Goal: Task Accomplishment & Management: Complete application form

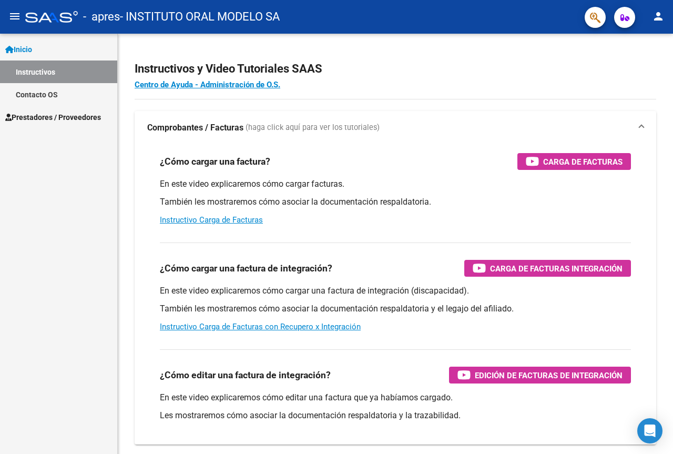
click at [79, 123] on link "Prestadores / Proveedores" at bounding box center [58, 117] width 117 height 23
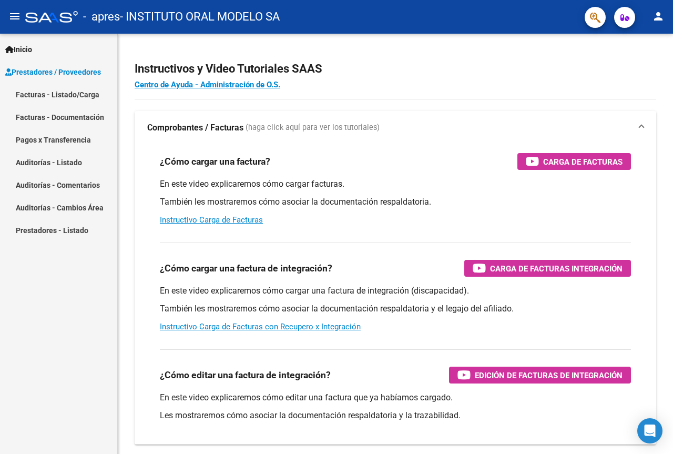
click at [89, 98] on link "Facturas - Listado/Carga" at bounding box center [58, 94] width 117 height 23
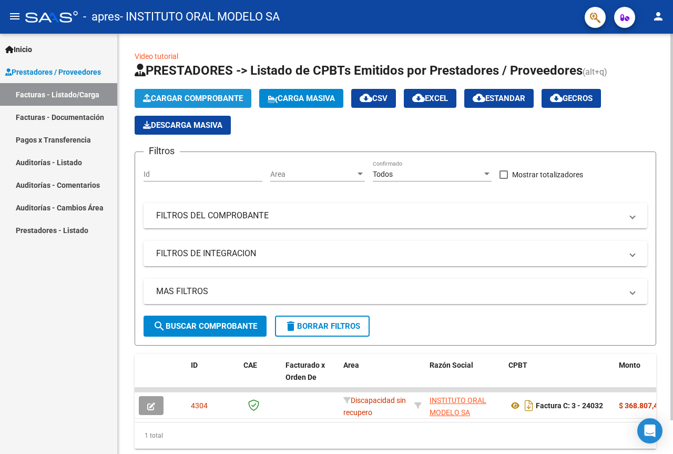
click at [242, 100] on span "Cargar Comprobante" at bounding box center [193, 98] width 100 height 9
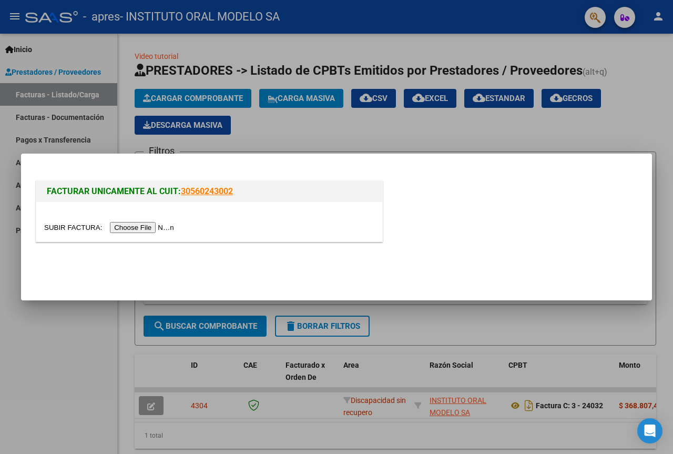
click at [156, 230] on input "file" at bounding box center [110, 227] width 133 height 11
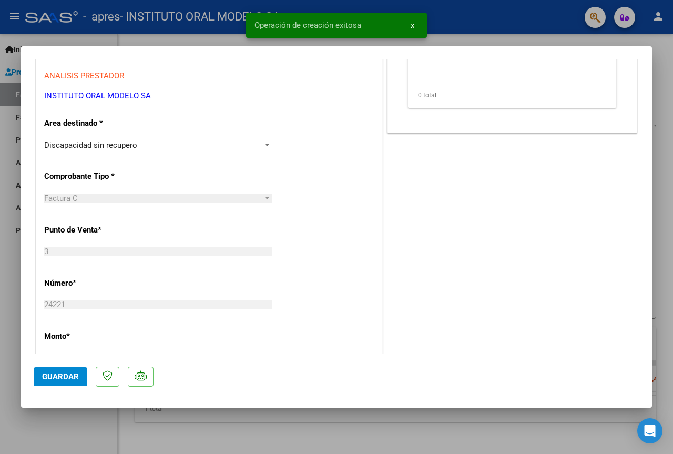
scroll to position [210, 0]
click at [257, 143] on div "Discapacidad sin recupero" at bounding box center [153, 144] width 218 height 9
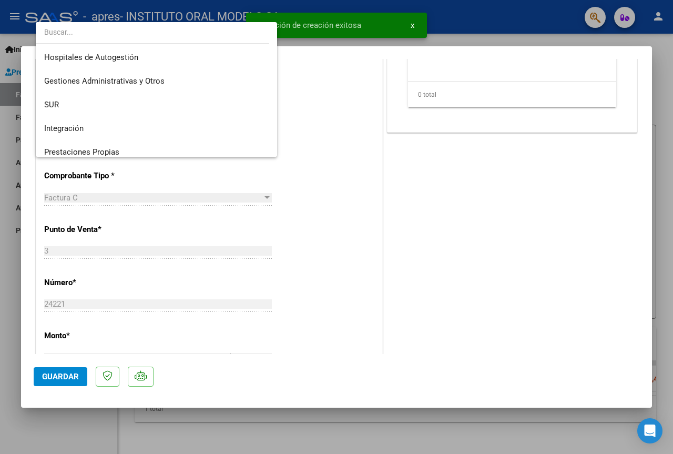
scroll to position [78, 0]
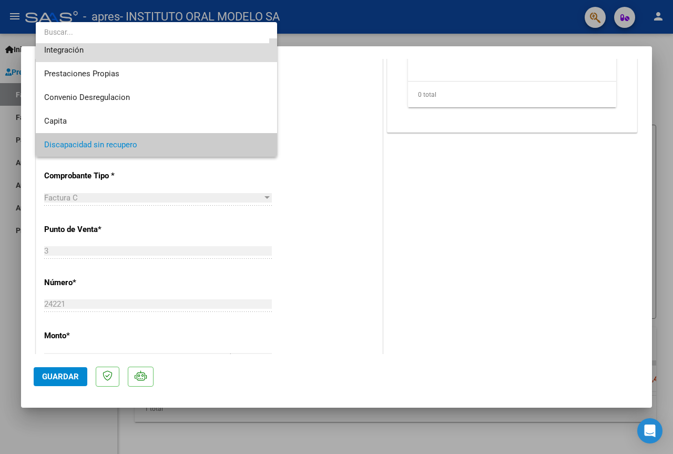
click at [200, 53] on span "Integración" at bounding box center [156, 50] width 224 height 24
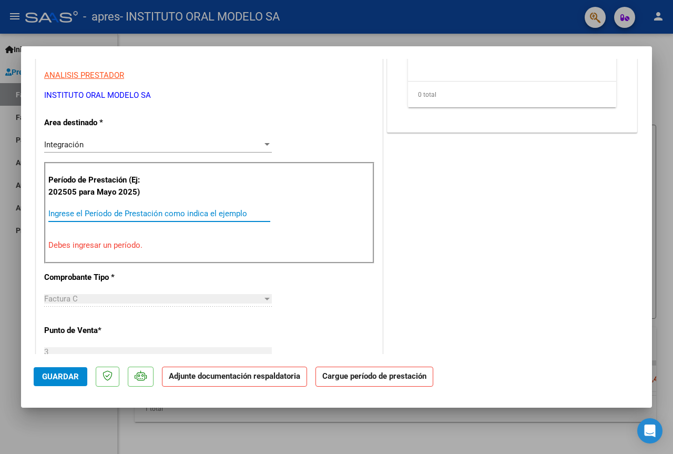
click at [141, 212] on input "Ingrese el Período de Prestación como indica el ejemplo" at bounding box center [159, 213] width 222 height 9
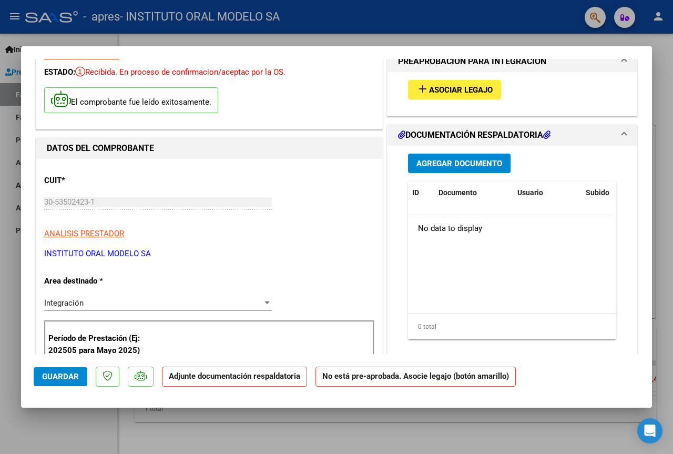
scroll to position [0, 0]
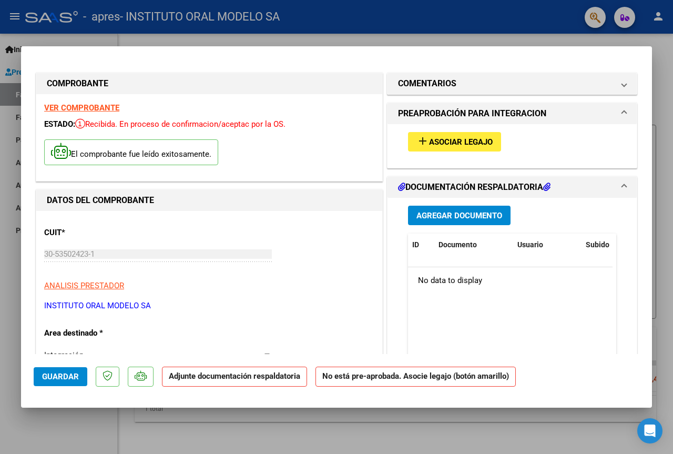
type input "202508"
click at [471, 142] on span "Asociar Legajo" at bounding box center [461, 141] width 64 height 9
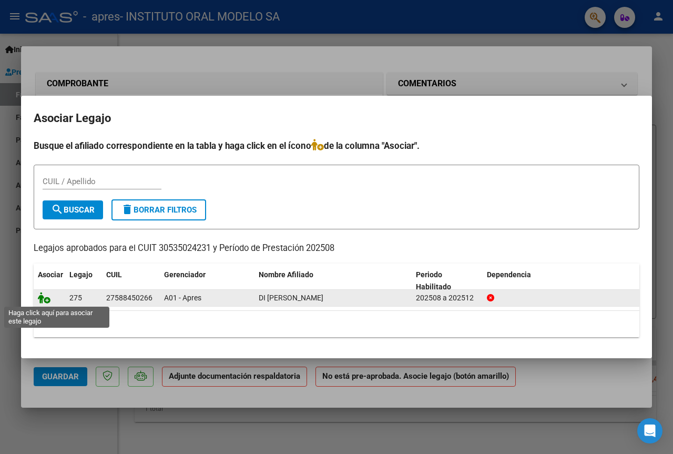
click at [47, 301] on icon at bounding box center [44, 298] width 13 height 12
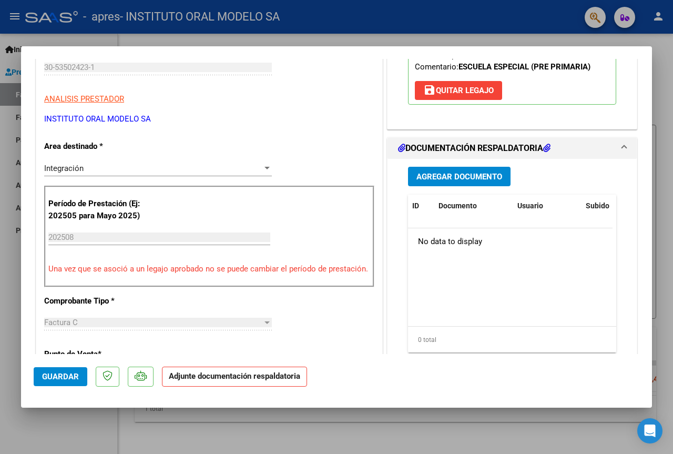
scroll to position [210, 0]
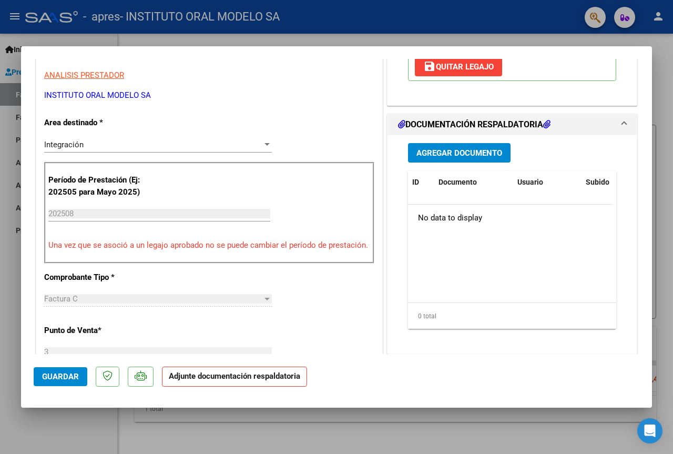
click at [485, 158] on span "Agregar Documento" at bounding box center [459, 152] width 86 height 9
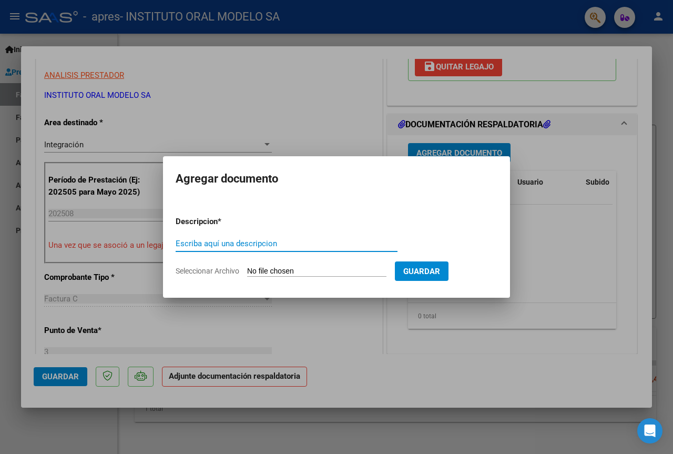
click at [228, 241] on input "Escriba aquí una descripcion" at bounding box center [287, 243] width 222 height 9
type input "ASISTENCIA"
click at [297, 270] on input "Seleccionar Archivo" at bounding box center [316, 271] width 139 height 10
type input "C:\fakepath\DI [PERSON_NAME].pdf"
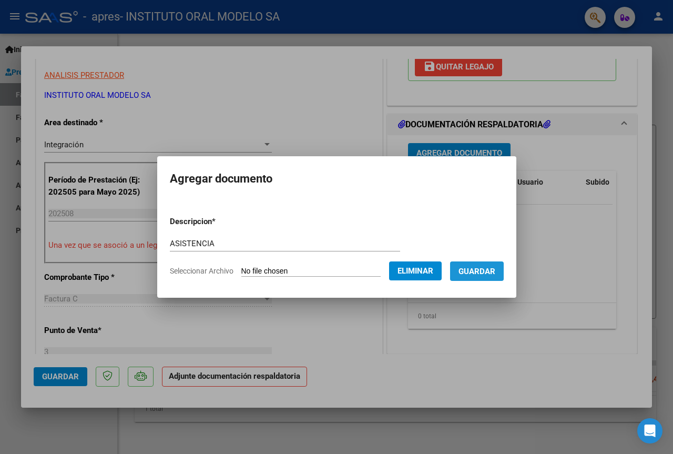
click at [492, 274] on span "Guardar" at bounding box center [476, 270] width 37 height 9
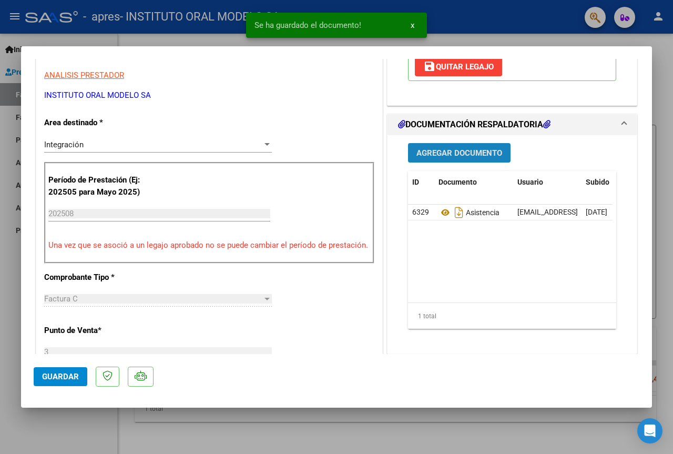
click at [489, 159] on button "Agregar Documento" at bounding box center [459, 152] width 102 height 19
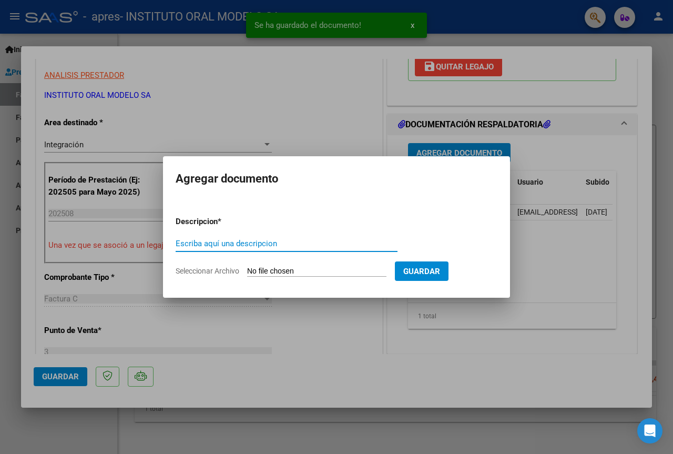
click at [225, 244] on input "Escriba aquí una descripcion" at bounding box center [287, 243] width 222 height 9
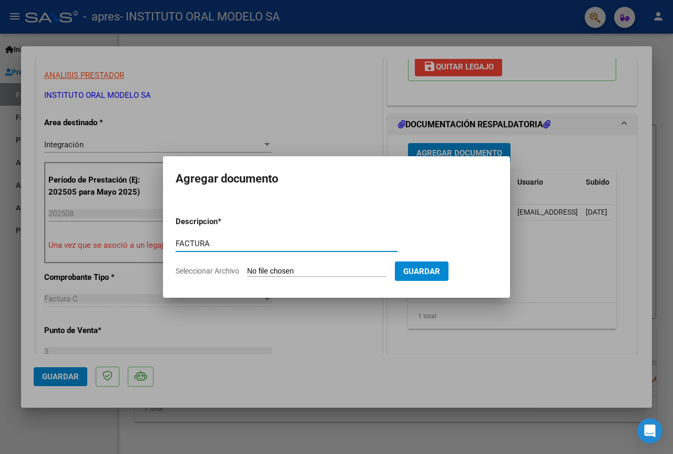
type input "FACTURA"
click at [270, 271] on input "Seleccionar Archivo" at bounding box center [316, 271] width 139 height 10
type input "C:\fakepath\Factura 24221 DI [PERSON_NAME][GEOGRAPHIC_DATA]pdf"
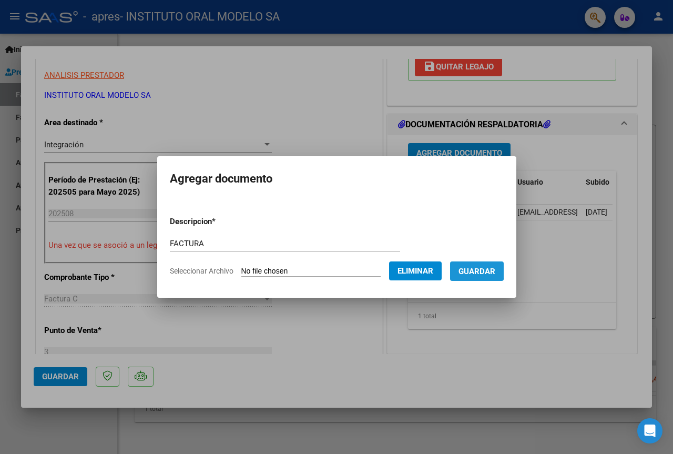
click at [479, 269] on span "Guardar" at bounding box center [476, 270] width 37 height 9
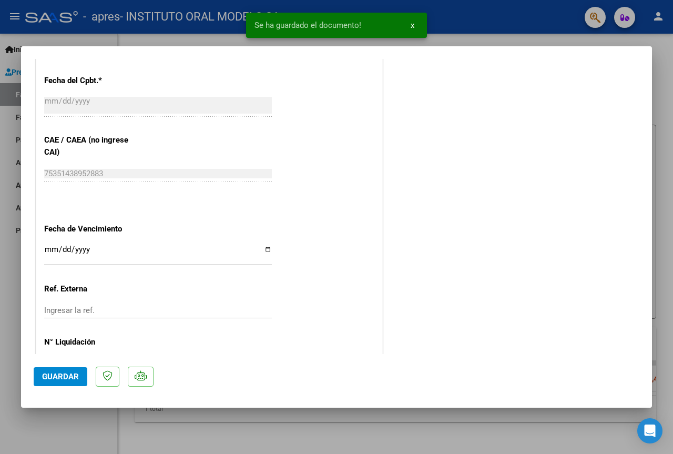
scroll to position [657, 0]
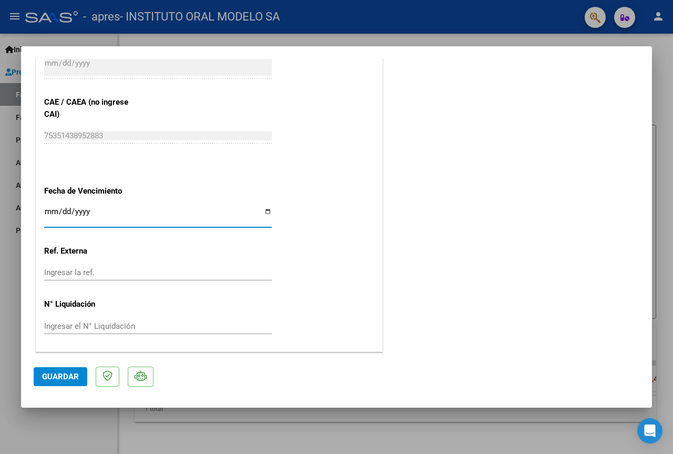
click at [264, 214] on input "Ingresar la fecha" at bounding box center [158, 215] width 228 height 17
type input "[DATE]"
click at [58, 368] on button "Guardar" at bounding box center [61, 376] width 54 height 19
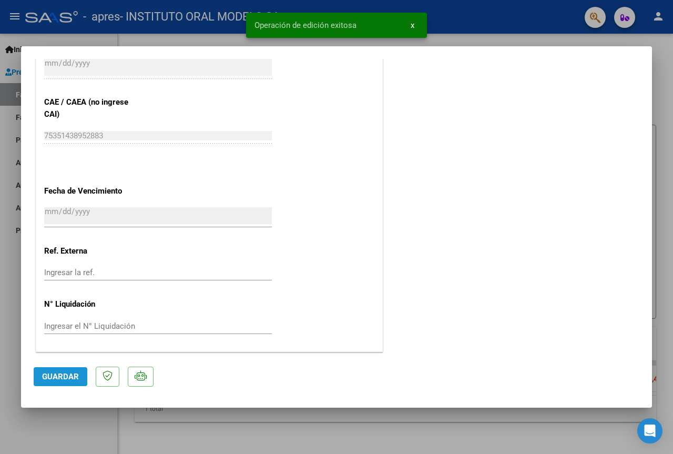
click at [66, 384] on button "Guardar" at bounding box center [61, 376] width 54 height 19
click at [74, 445] on div at bounding box center [336, 227] width 673 height 454
type input "$ 0,00"
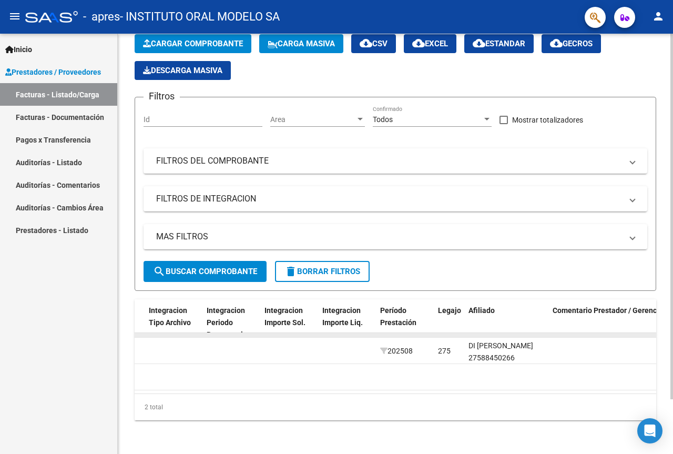
scroll to position [63, 0]
drag, startPoint x: 475, startPoint y: 395, endPoint x: 374, endPoint y: 402, distance: 101.2
click at [374, 402] on div "2 total" at bounding box center [395, 407] width 521 height 26
drag, startPoint x: 435, startPoint y: 382, endPoint x: 398, endPoint y: 392, distance: 38.0
click at [398, 392] on datatable-body "5010 Integración INSTITUTO ORAL MODELO SA 30535024231 Factura C: 3 - 24221 $ 36…" at bounding box center [395, 363] width 521 height 60
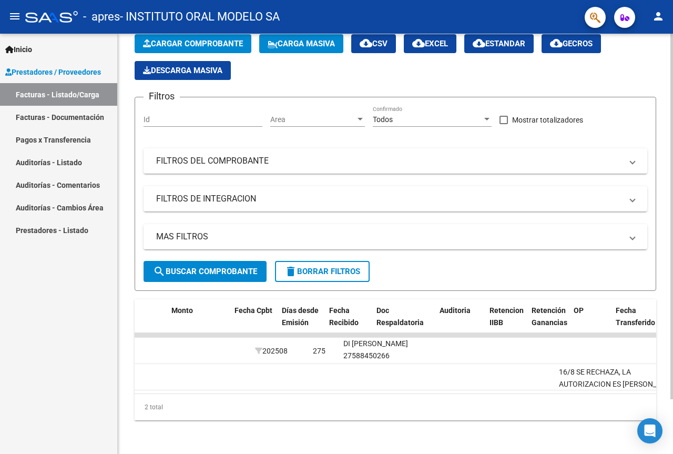
scroll to position [0, 0]
